Goal: Task Accomplishment & Management: Use online tool/utility

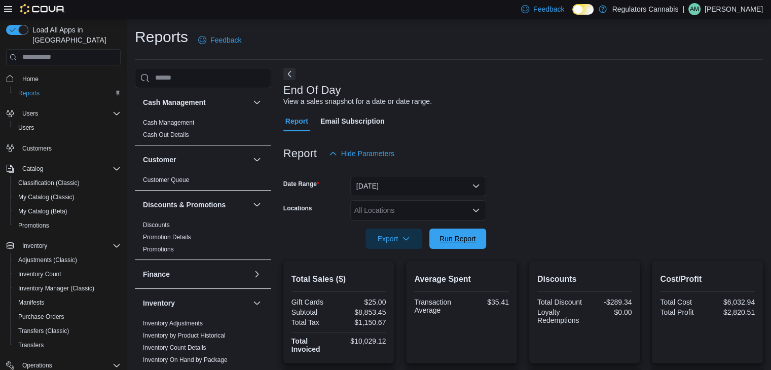
click at [471, 234] on span "Run Report" at bounding box center [457, 239] width 36 height 10
drag, startPoint x: 483, startPoint y: 234, endPoint x: 497, endPoint y: 229, distance: 14.4
click at [480, 231] on button "Run Report" at bounding box center [457, 239] width 57 height 20
click at [752, 10] on p "[PERSON_NAME]" at bounding box center [733, 9] width 58 height 12
click at [699, 101] on span "Sign Out" at bounding box center [697, 97] width 27 height 10
